Goal: Information Seeking & Learning: Learn about a topic

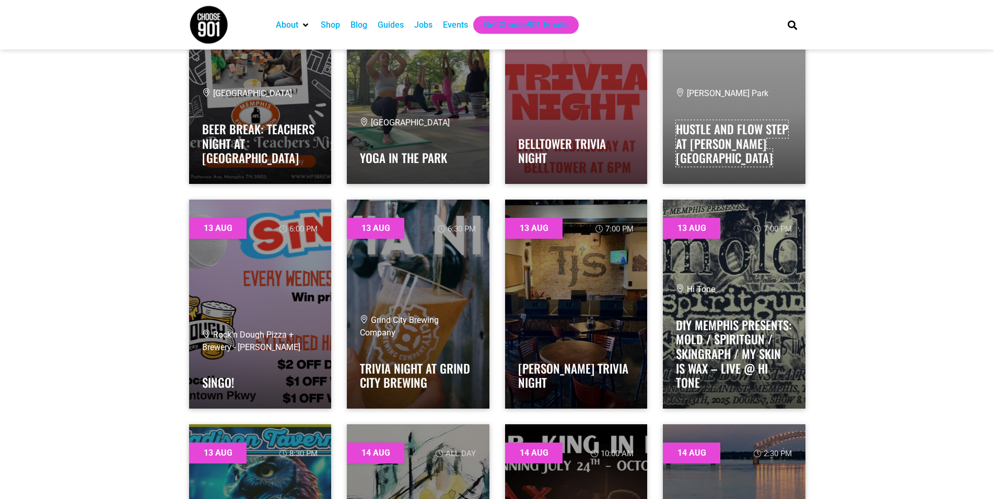
scroll to position [1385, 0]
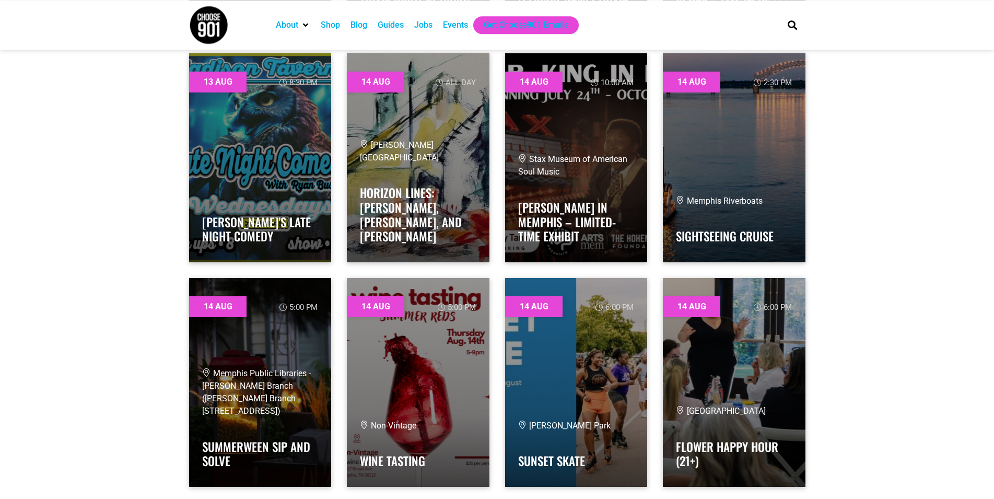
scroll to position [1705, 0]
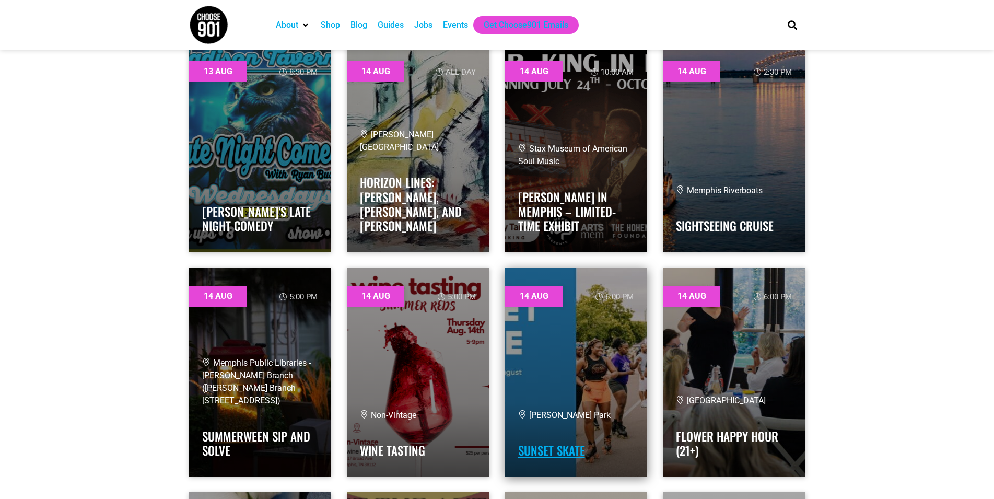
click at [559, 449] on link "Sunset Skate" at bounding box center [551, 450] width 67 height 18
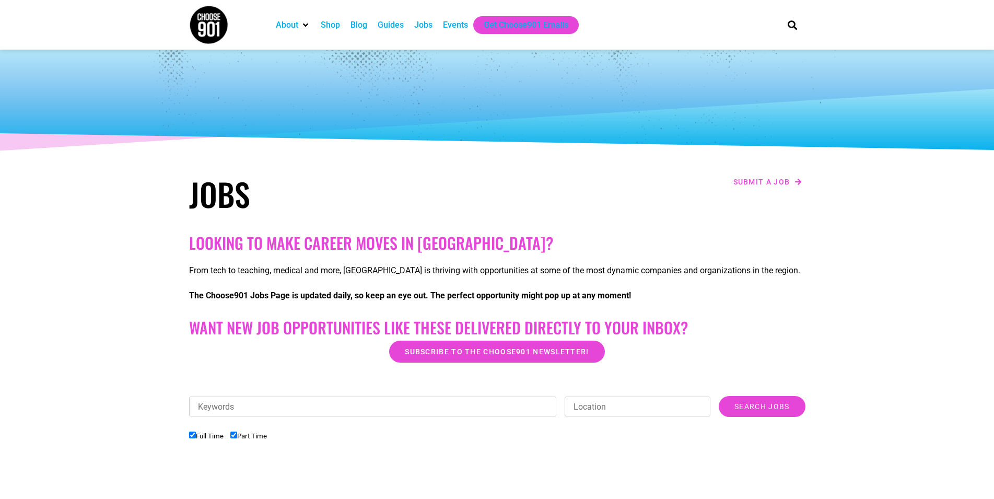
click at [756, 403] on input "Search Jobs" at bounding box center [762, 406] width 86 height 21
click at [754, 413] on input "Search Jobs" at bounding box center [762, 406] width 86 height 21
click at [759, 408] on input "Search Jobs" at bounding box center [762, 406] width 86 height 21
click at [219, 200] on h1 "Jobs" at bounding box center [340, 194] width 303 height 38
click at [422, 26] on div "Jobs" at bounding box center [423, 25] width 18 height 13
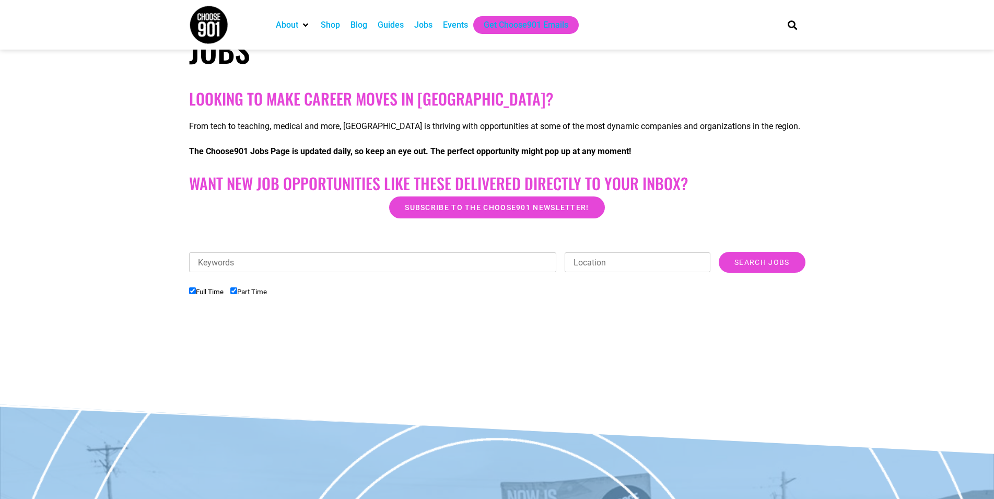
scroll to position [160, 0]
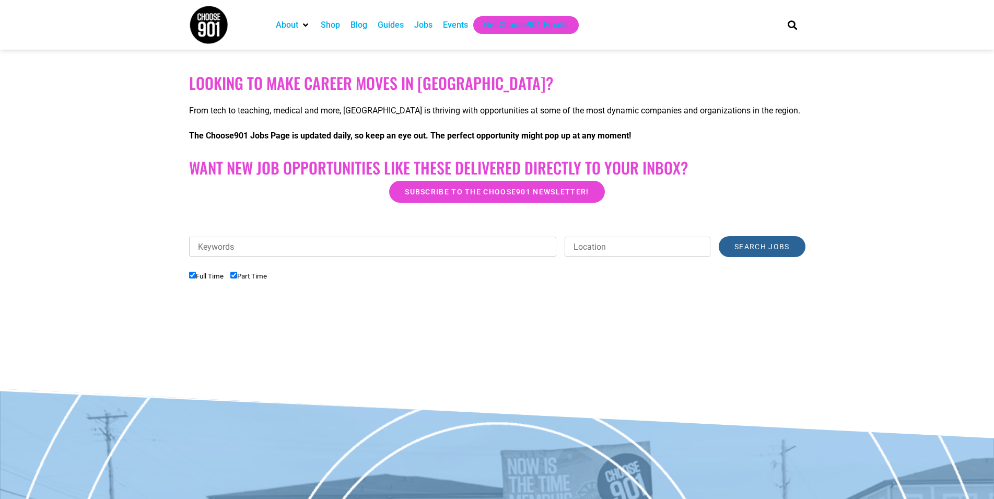
click at [748, 249] on input "Search Jobs" at bounding box center [762, 246] width 86 height 21
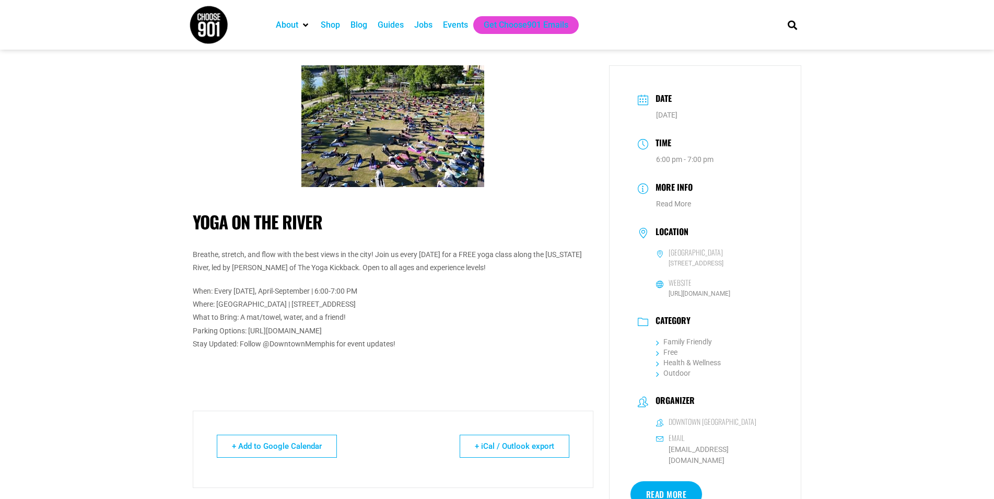
click at [378, 129] on img at bounding box center [392, 126] width 183 height 122
click at [365, 310] on p "When: Every [DATE], April-September | 6:00-7:00 PM Where: [GEOGRAPHIC_DATA] | […" at bounding box center [393, 318] width 401 height 66
